Goal: Navigation & Orientation: Find specific page/section

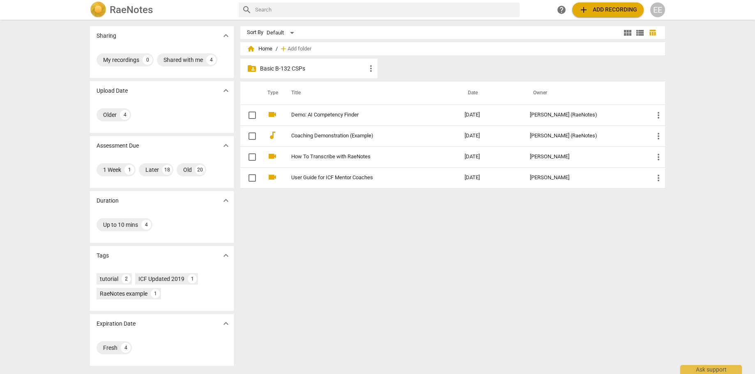
click at [292, 71] on p "Basic B-132 CSPs" at bounding box center [313, 68] width 106 height 9
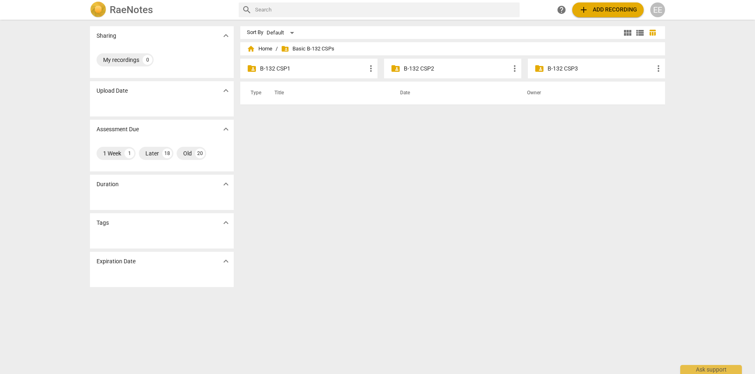
click at [422, 71] on p "B-132 CSP2" at bounding box center [457, 68] width 106 height 9
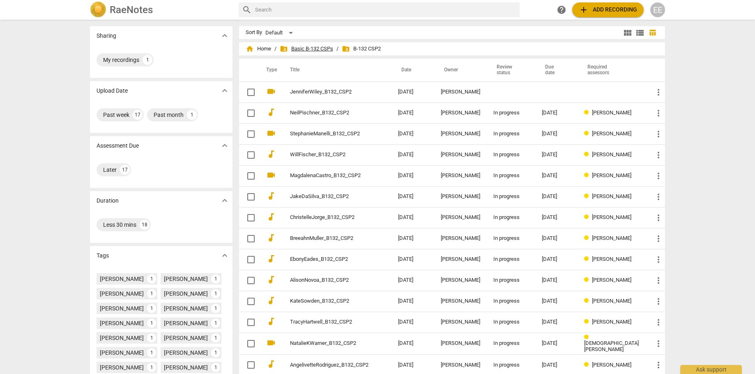
click at [314, 49] on span "folder_shared Basic B-132 CSPs" at bounding box center [306, 49] width 53 height 8
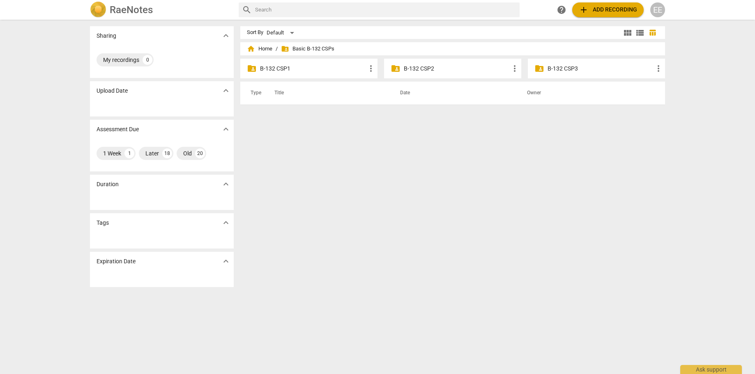
click at [442, 67] on p "B-132 CSP2" at bounding box center [457, 68] width 106 height 9
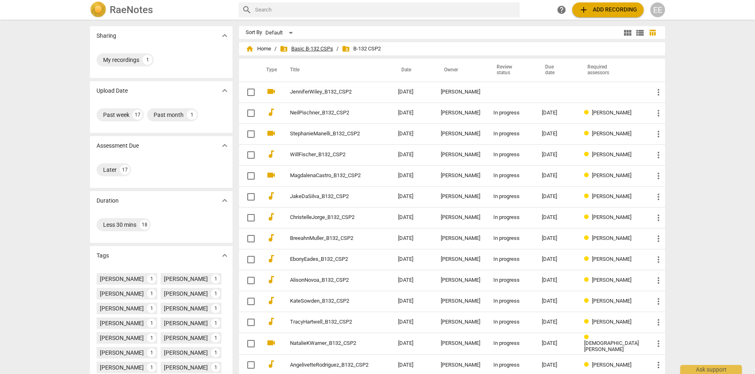
click at [315, 46] on span "folder_shared Basic B-132 CSPs" at bounding box center [306, 49] width 53 height 8
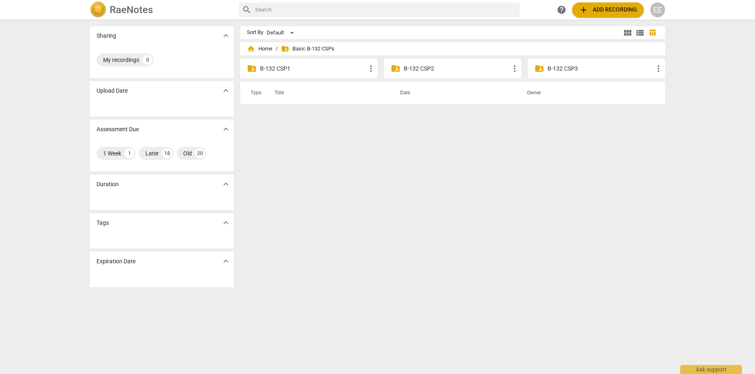
click at [548, 66] on p "B-132 CSP3" at bounding box center [600, 68] width 106 height 9
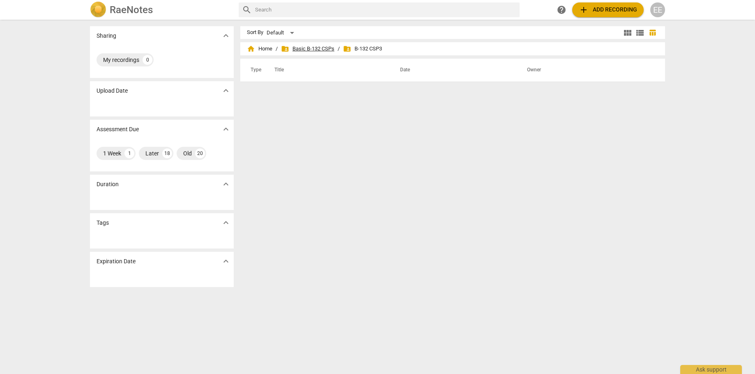
click at [300, 48] on span "folder_shared Basic B-132 CSPs" at bounding box center [307, 49] width 53 height 8
